Goal: Register for event/course

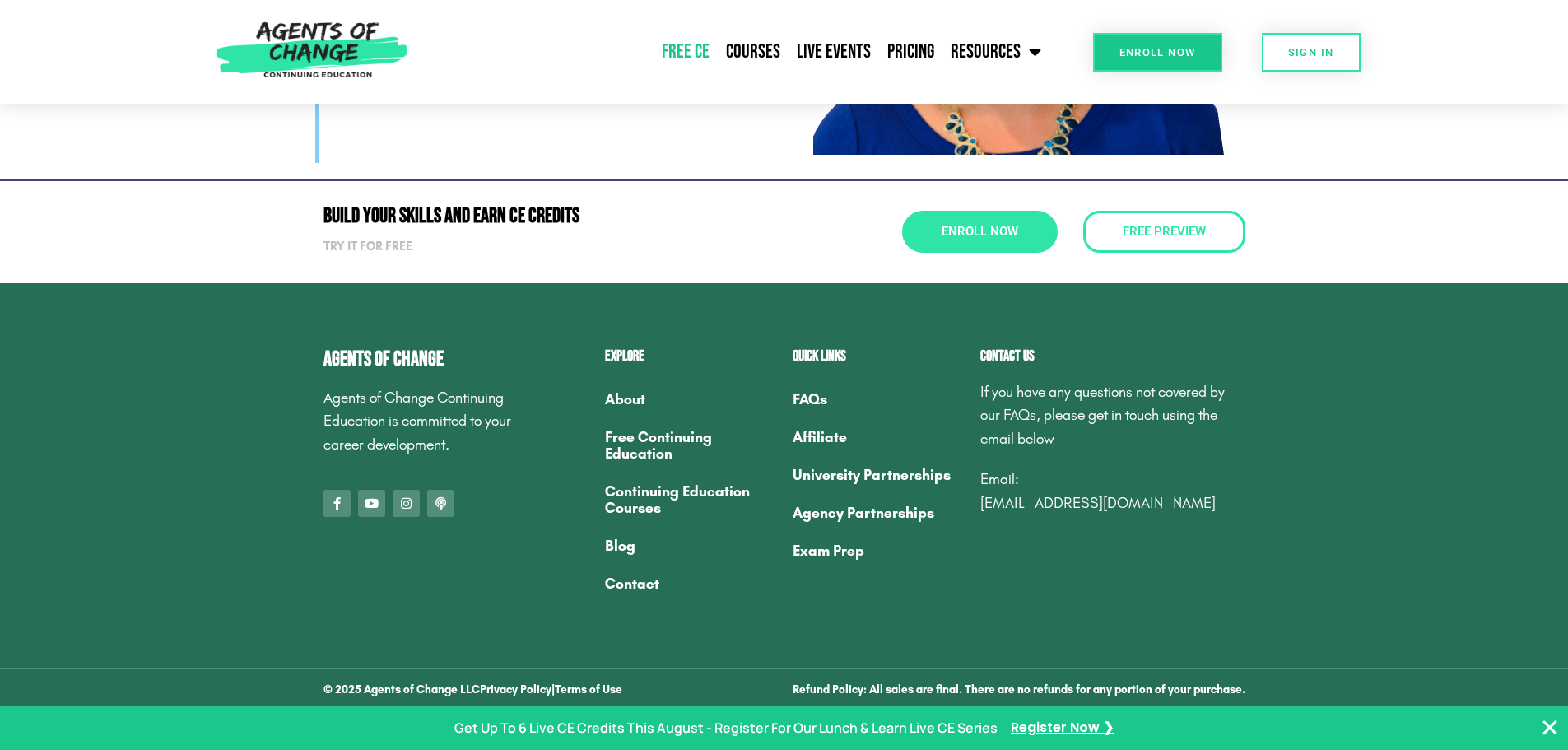
scroll to position [5258, 0]
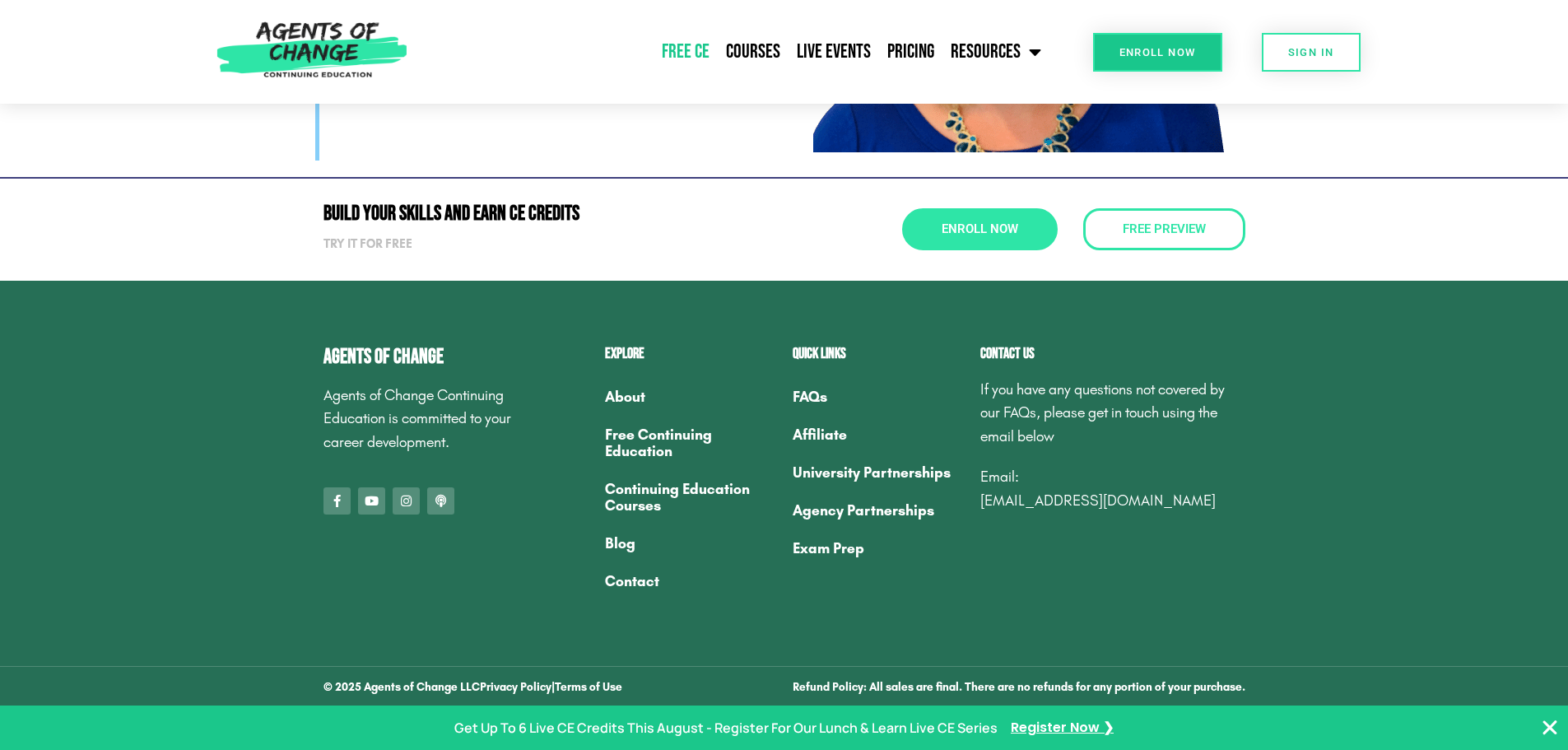
click at [648, 431] on link "Free Continuing Education" at bounding box center [690, 443] width 171 height 54
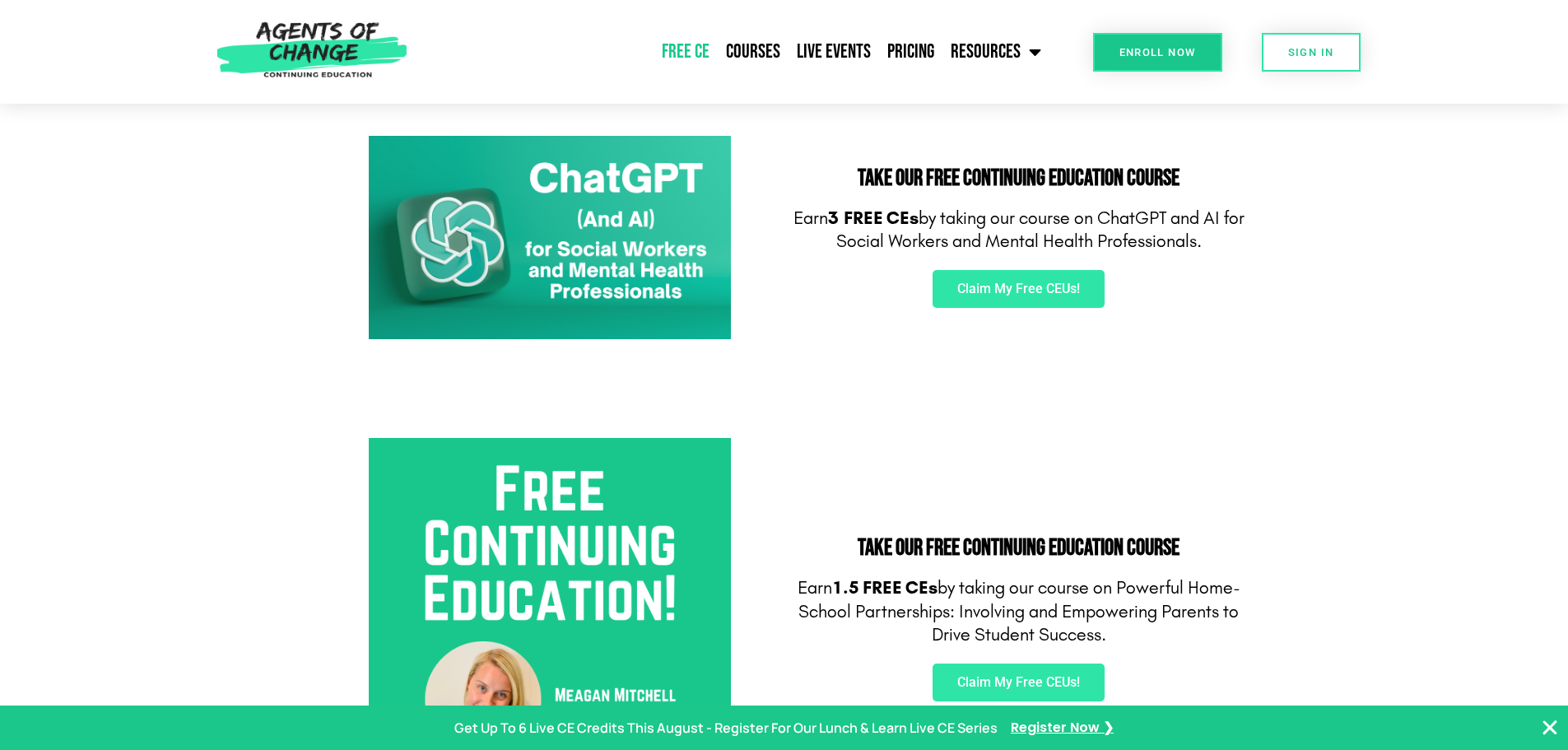
scroll to position [165, 0]
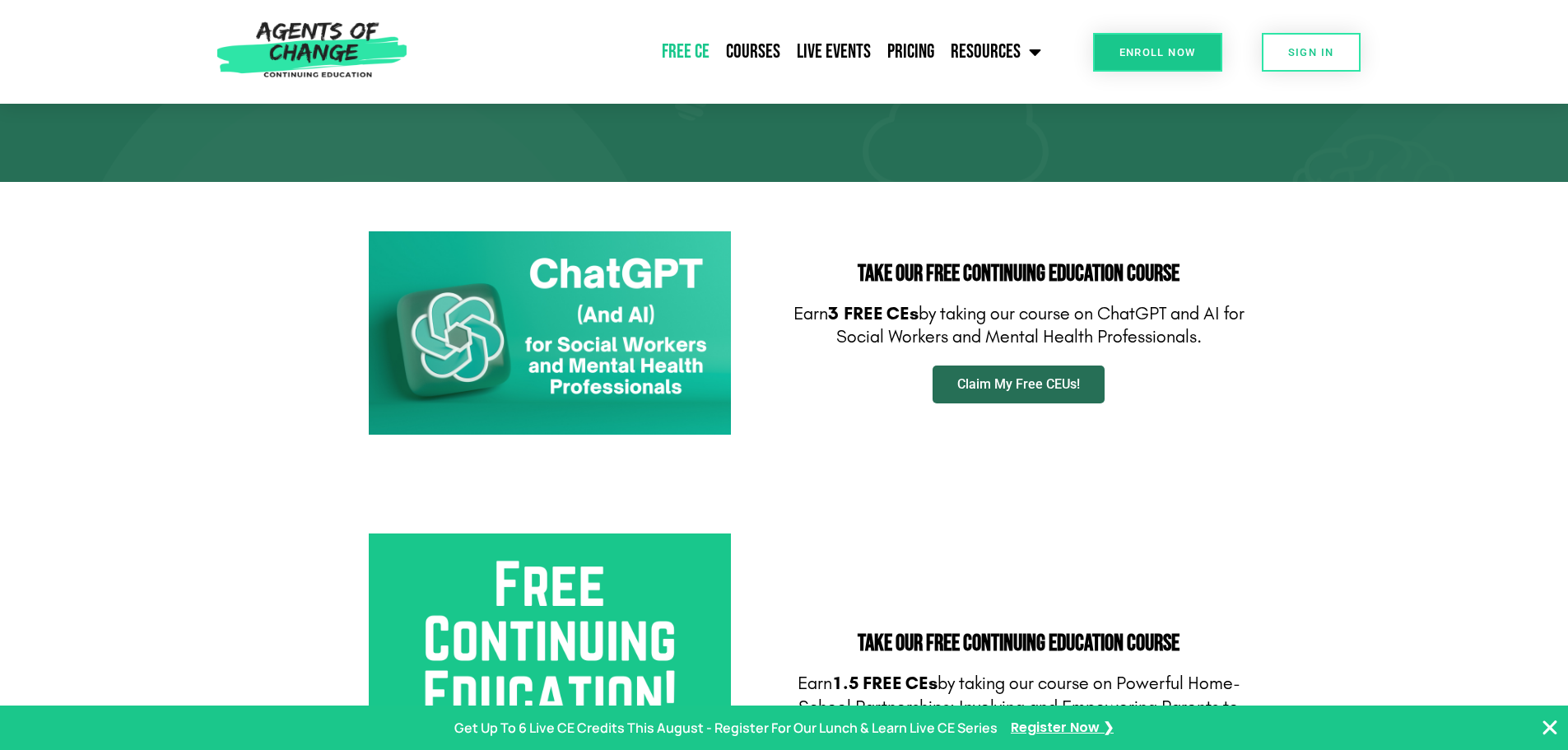
click at [1004, 375] on link "Claim My Free CEUs!" at bounding box center [1019, 384] width 172 height 38
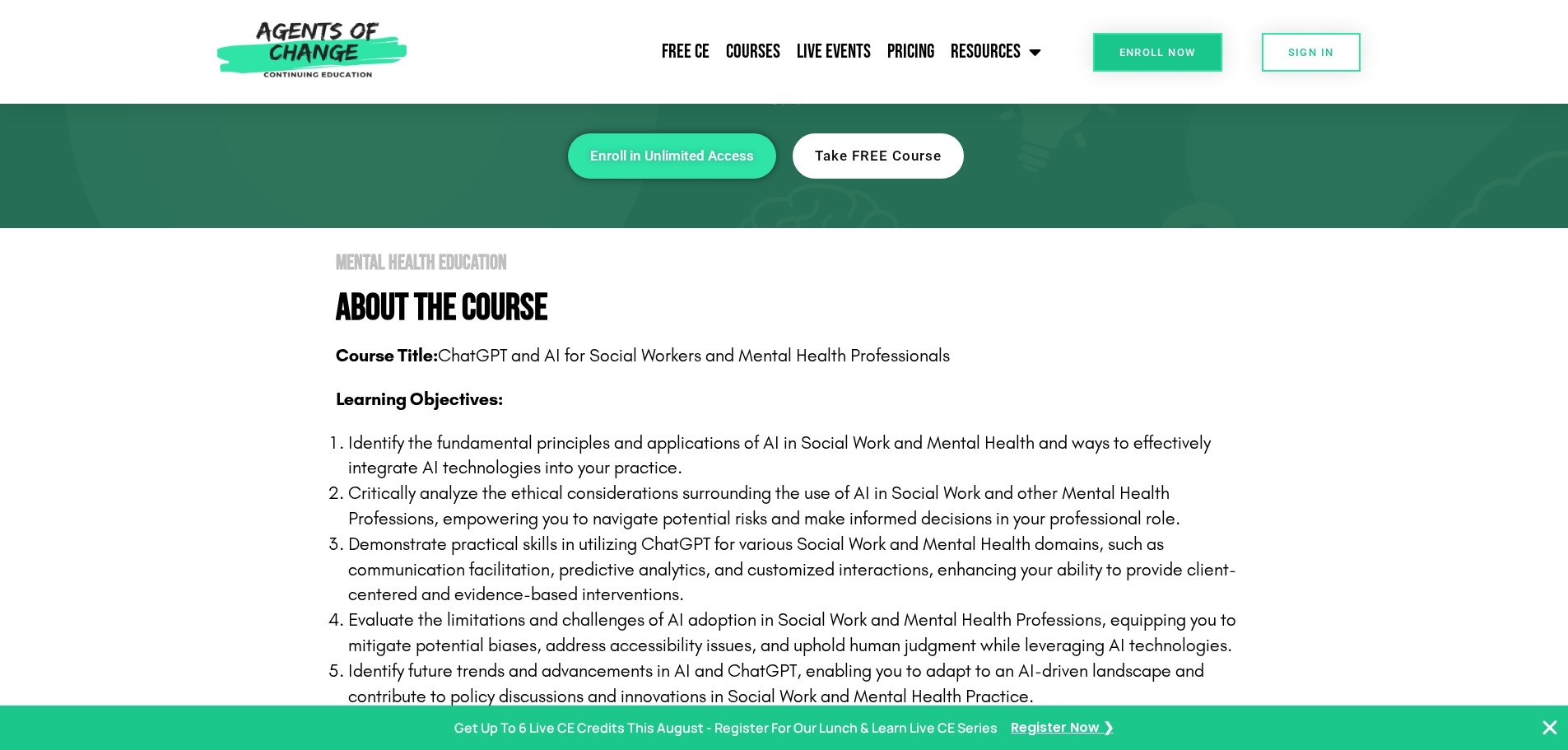
scroll to position [412, 0]
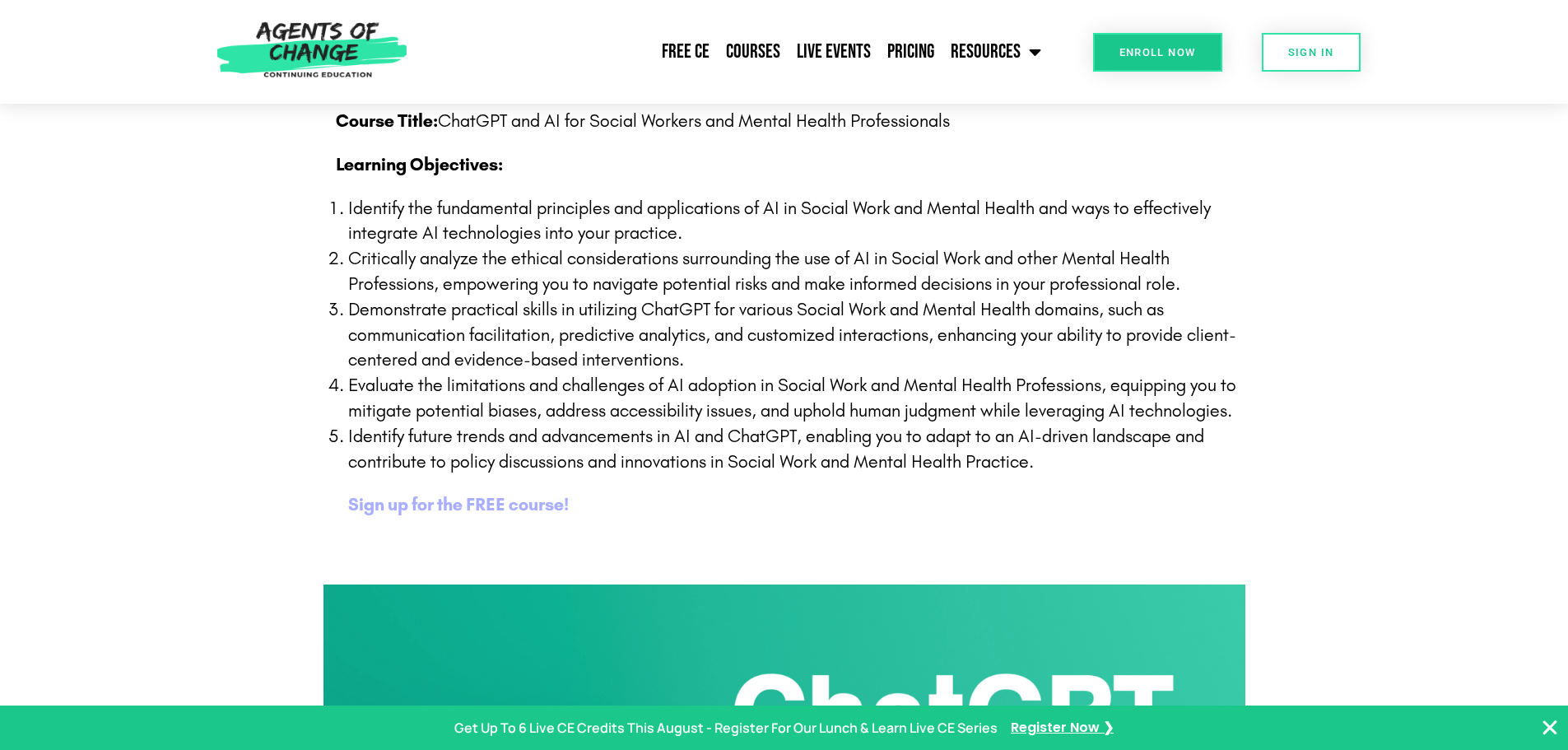
click at [443, 510] on b "Sign up for the FREE course!" at bounding box center [458, 505] width 221 height 22
